Goal: Information Seeking & Learning: Check status

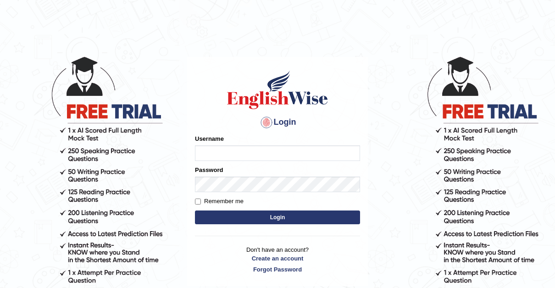
type input "Thelma"
click at [197, 200] on input "Remember me" at bounding box center [198, 202] width 6 height 6
checkbox input "true"
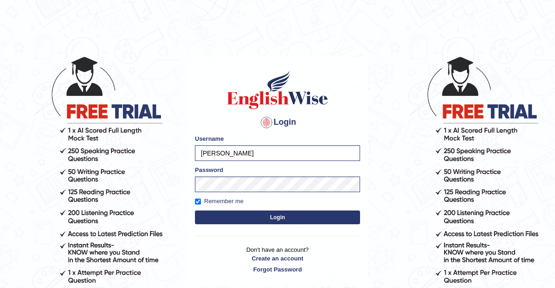
click at [275, 215] on button "Login" at bounding box center [277, 218] width 165 height 14
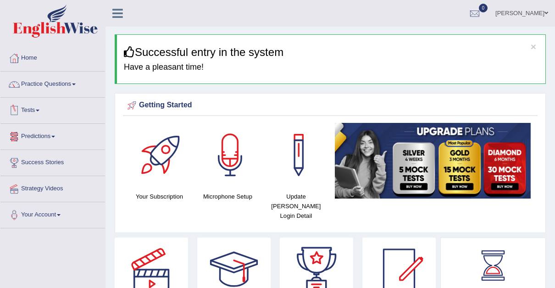
click at [41, 107] on link "Tests" at bounding box center [52, 109] width 105 height 23
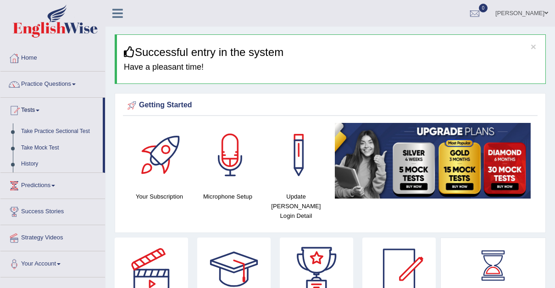
click at [411, 208] on div "Your Subscription Microphone Setup Update Pearson Login Detail" at bounding box center [330, 175] width 415 height 105
click at [507, 126] on div "Getting Started Your Subscription Microphone Setup Update Pearson Login Detail ×" at bounding box center [330, 163] width 431 height 140
click at [25, 162] on link "History" at bounding box center [60, 164] width 86 height 17
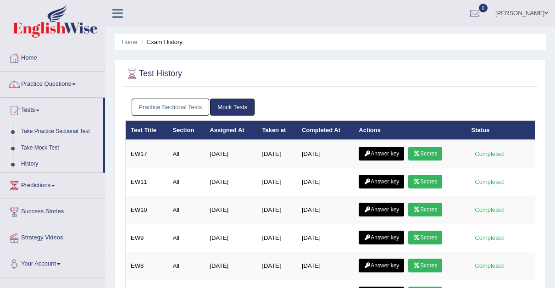
click at [182, 103] on link "Practice Sectional Tests" at bounding box center [171, 107] width 78 height 17
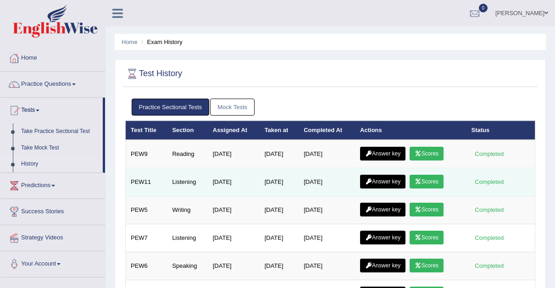
click at [383, 180] on link "Answer key" at bounding box center [382, 182] width 45 height 14
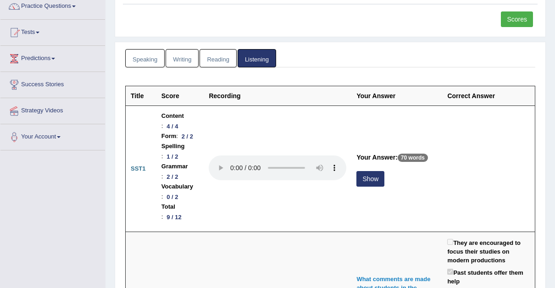
scroll to position [39, 0]
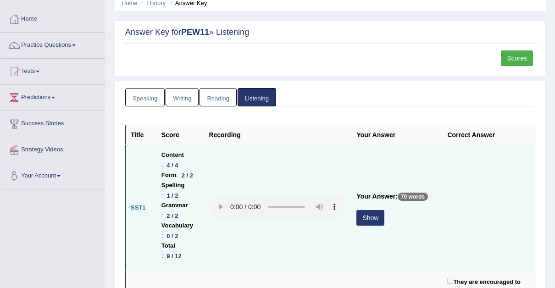
click at [384, 210] on button "Show" at bounding box center [370, 218] width 28 height 16
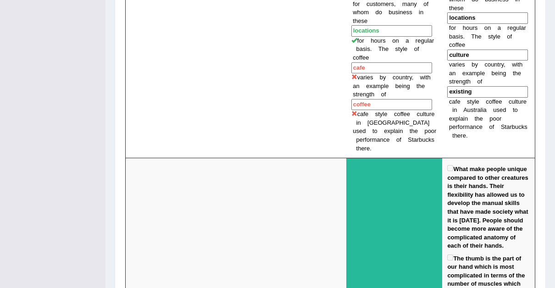
scroll to position [1023, 0]
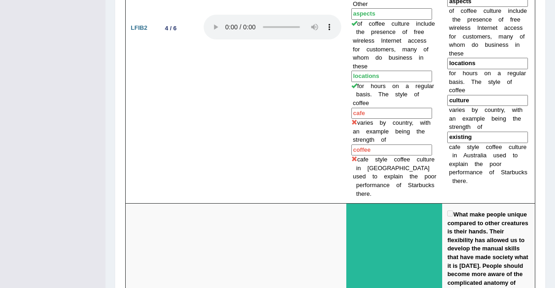
drag, startPoint x: 545, startPoint y: 101, endPoint x: 543, endPoint y: 110, distance: 9.6
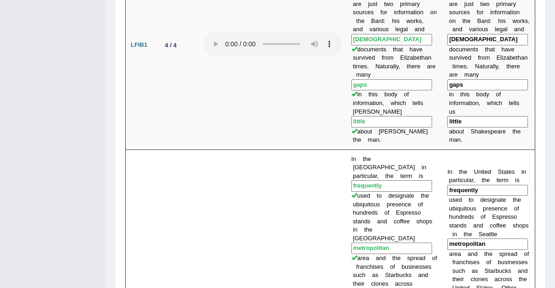
scroll to position [0, 0]
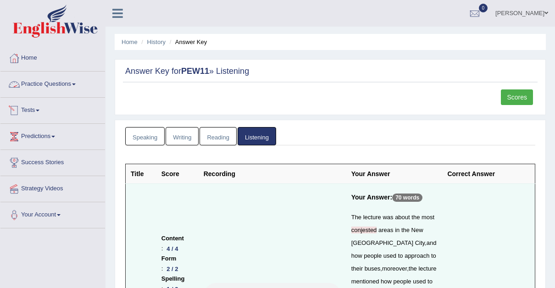
click at [43, 108] on link "Tests" at bounding box center [52, 109] width 105 height 23
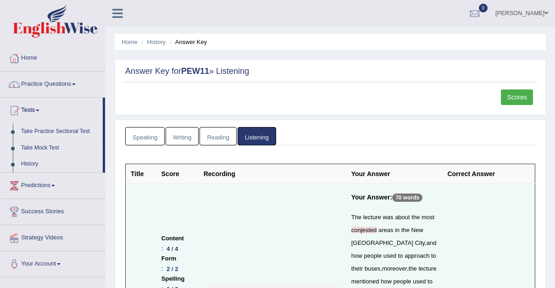
click at [60, 127] on link "Take Practice Sectional Test" at bounding box center [60, 131] width 86 height 17
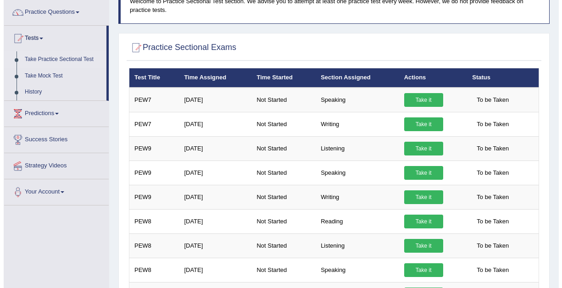
scroll to position [70, 0]
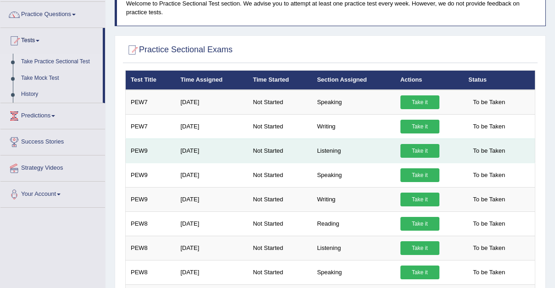
click at [417, 145] on link "Take it" at bounding box center [419, 151] width 39 height 14
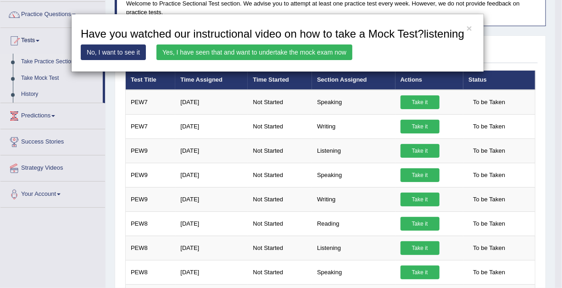
click at [275, 51] on link "Yes, I have seen that and want to undertake the mock exam now" at bounding box center [254, 52] width 196 height 16
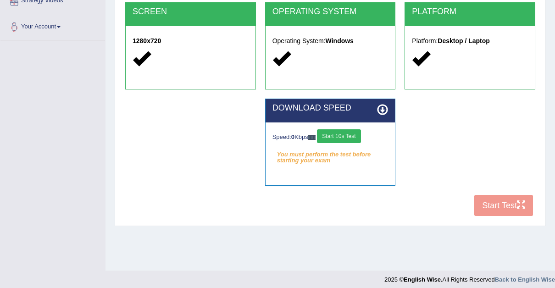
scroll to position [194, 0]
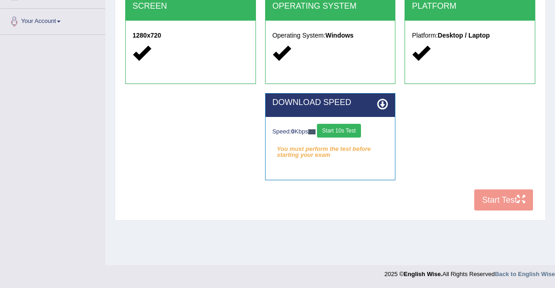
click at [489, 197] on div "COOKIES Cookies Enabled JAVASCRIPT Javascript Enabled BROWSER Browser: Chrome S…" at bounding box center [330, 57] width 415 height 315
click at [341, 131] on button "Start 10s Test" at bounding box center [339, 131] width 44 height 14
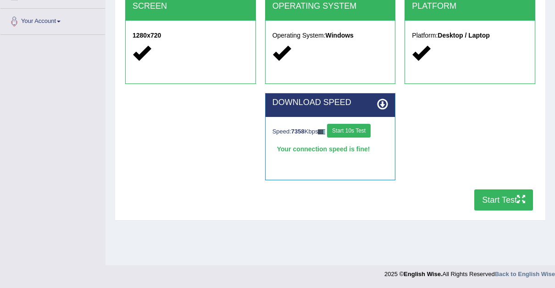
click at [504, 197] on button "Start Test" at bounding box center [503, 199] width 59 height 21
